Goal: Find specific page/section: Find specific page/section

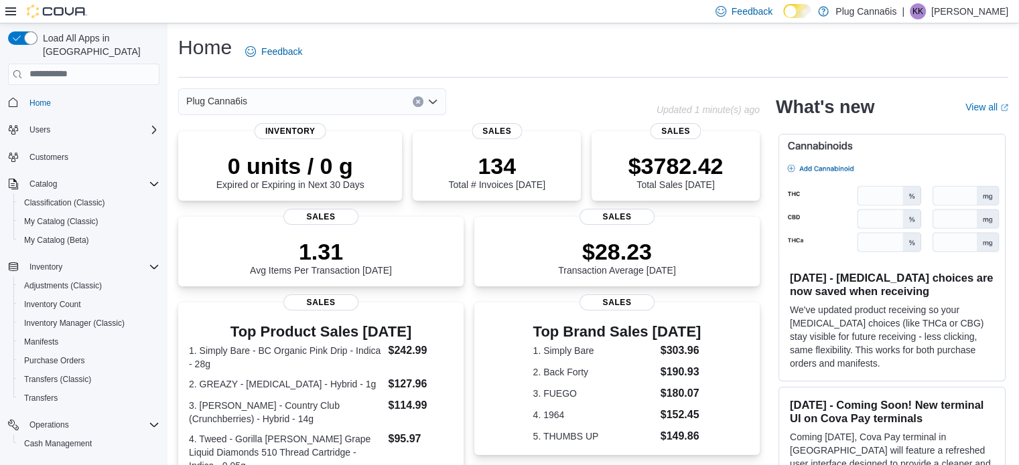
click at [417, 104] on icon "Clear input" at bounding box center [417, 101] width 5 height 5
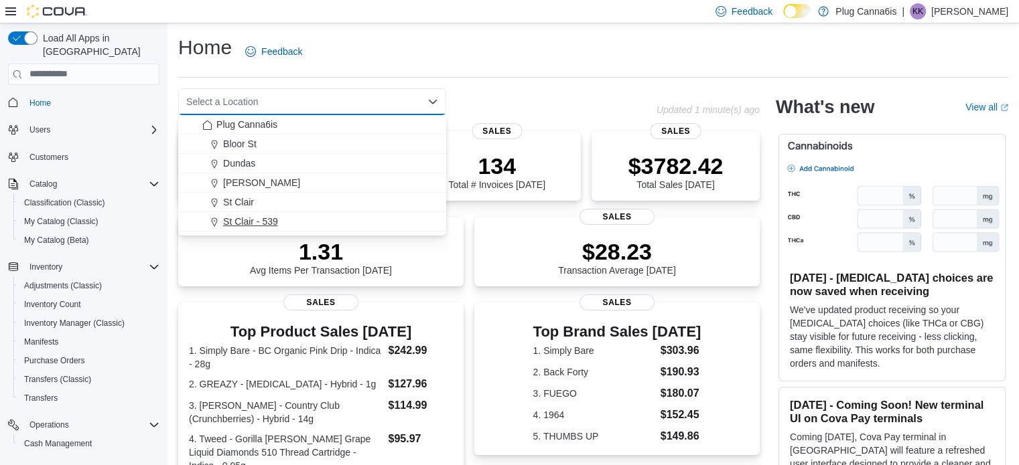
click at [267, 215] on span "St Clair - 539" at bounding box center [250, 221] width 55 height 13
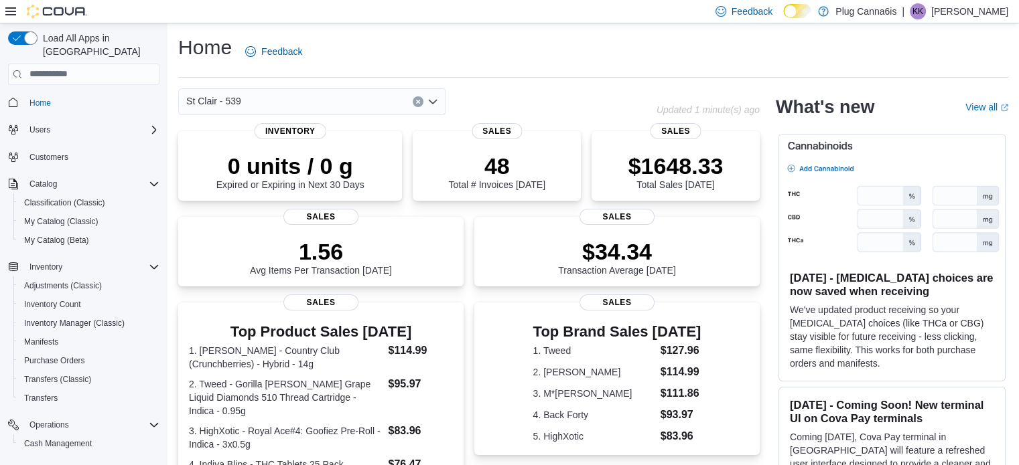
click at [417, 100] on icon "Clear input" at bounding box center [417, 101] width 3 height 3
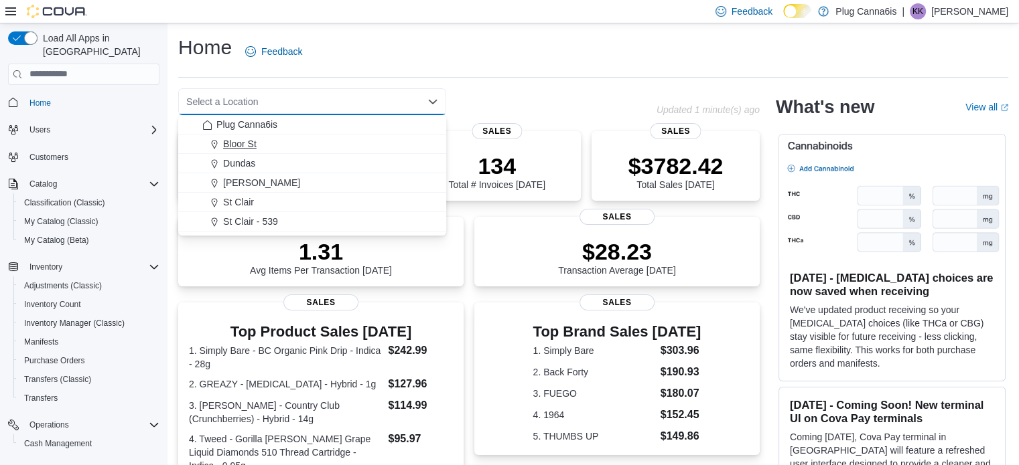
click at [236, 149] on span "Bloor St" at bounding box center [239, 143] width 33 height 13
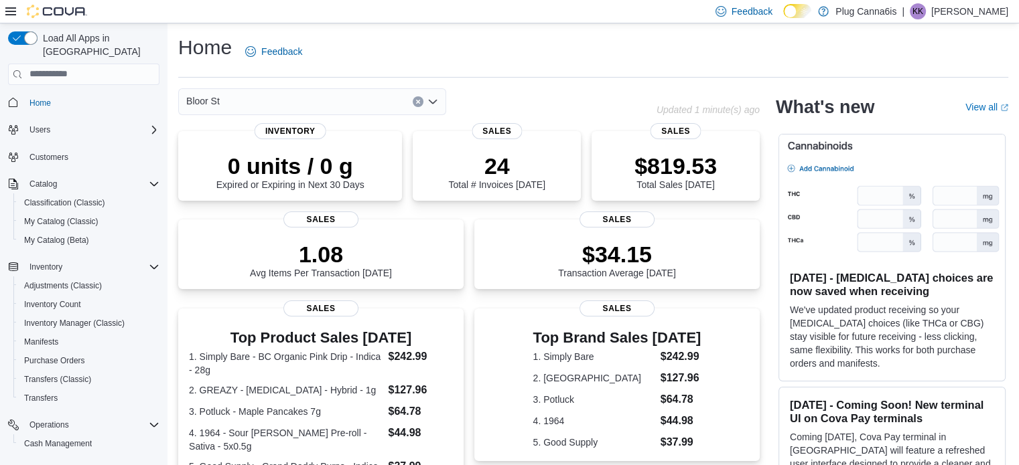
click at [416, 102] on icon "Clear input" at bounding box center [417, 101] width 3 height 3
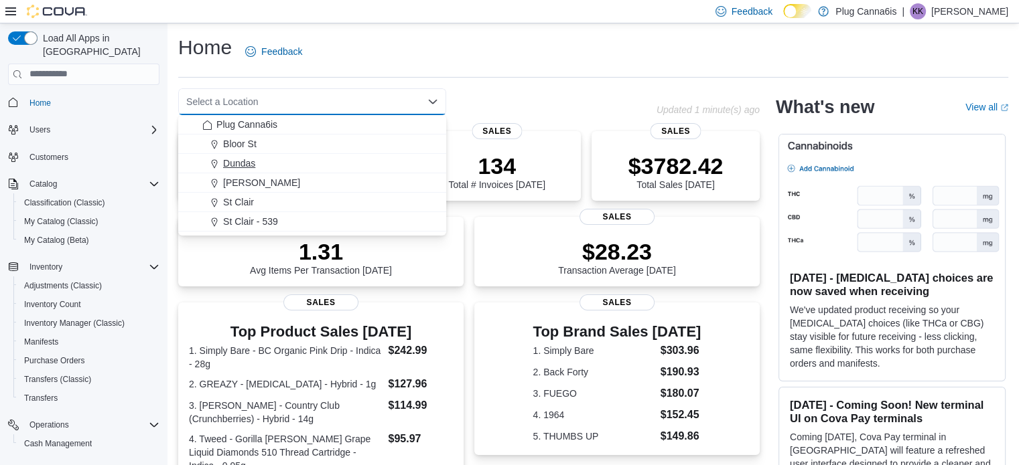
click at [256, 162] on div "Dundas" at bounding box center [320, 163] width 236 height 13
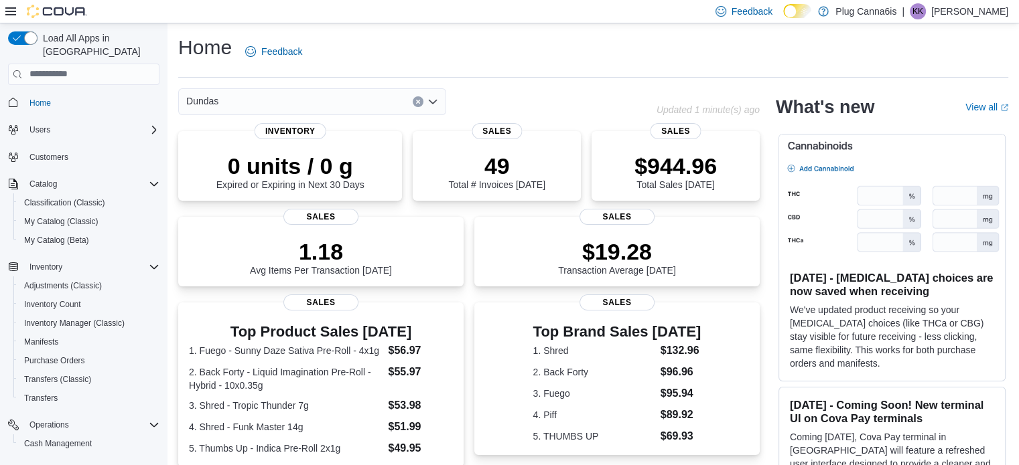
click at [419, 101] on icon "Clear input" at bounding box center [417, 101] width 5 height 5
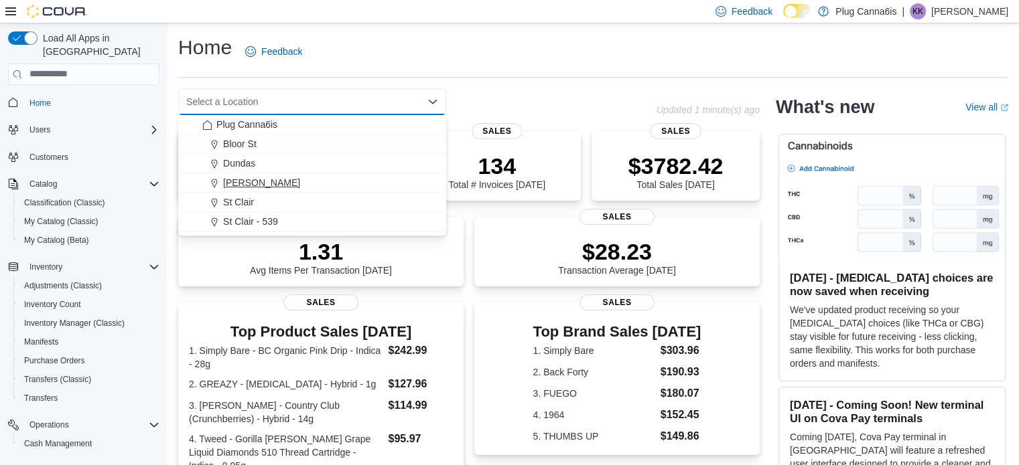
click at [259, 188] on span "[PERSON_NAME]" at bounding box center [261, 182] width 77 height 13
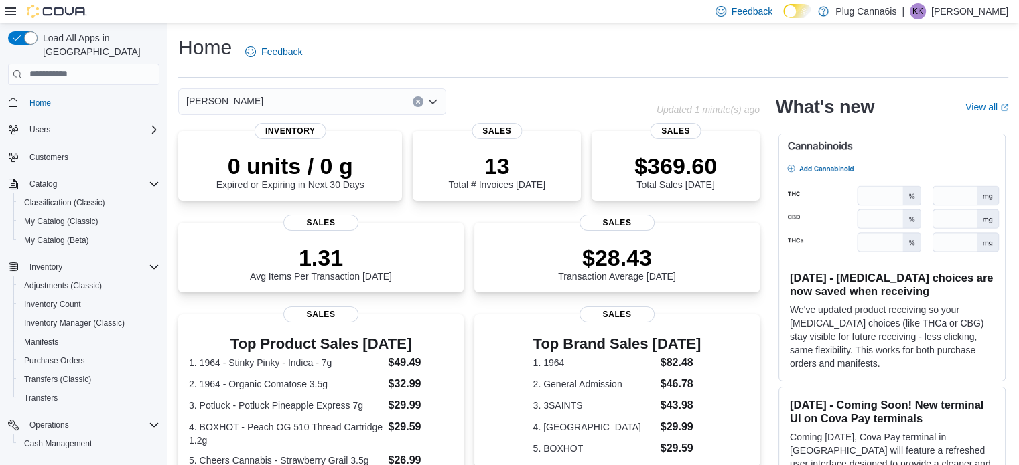
click at [421, 101] on button "Clear input" at bounding box center [418, 101] width 11 height 11
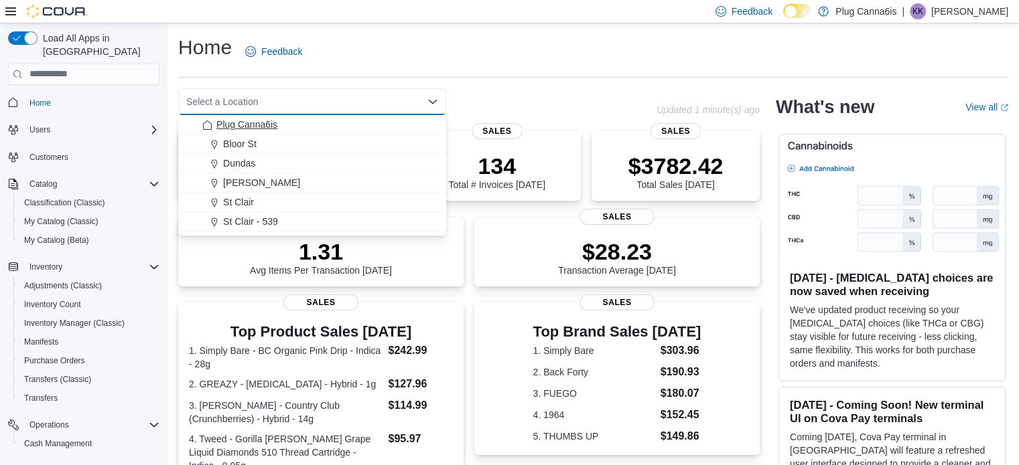
click at [273, 126] on span "Plug Canna6is" at bounding box center [246, 124] width 61 height 13
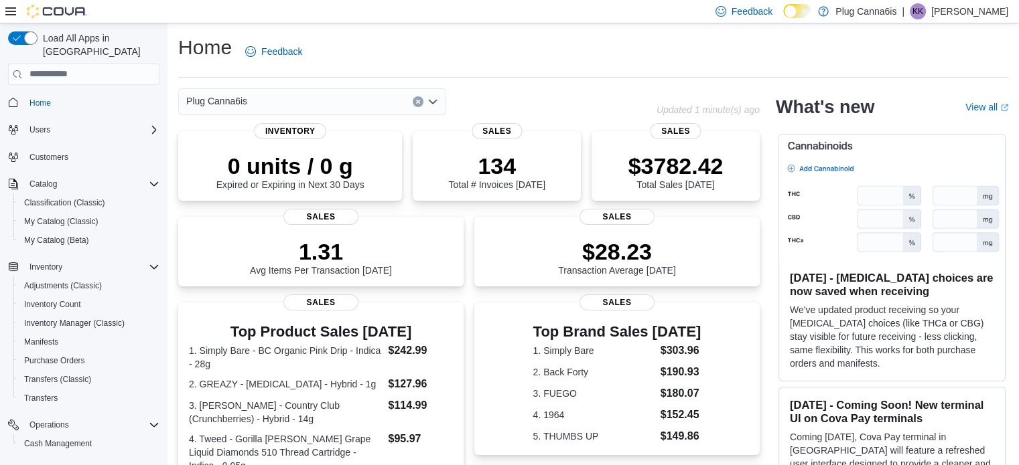
click at [508, 100] on div "Plug Canna6is" at bounding box center [417, 101] width 478 height 27
